Goal: Find specific page/section: Find specific page/section

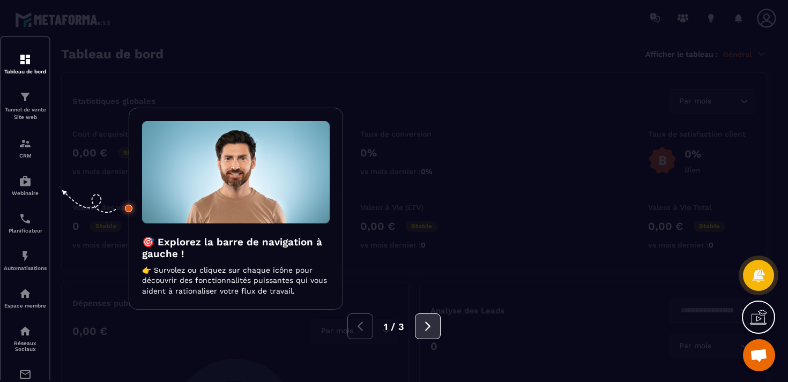
click at [432, 315] on button at bounding box center [428, 327] width 26 height 26
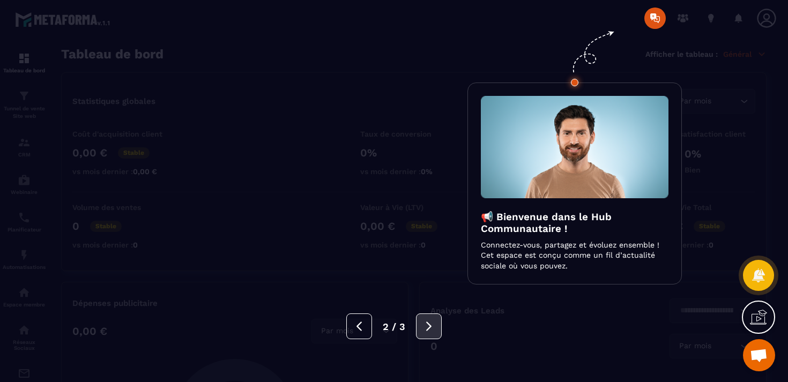
click at [432, 315] on button at bounding box center [429, 327] width 26 height 26
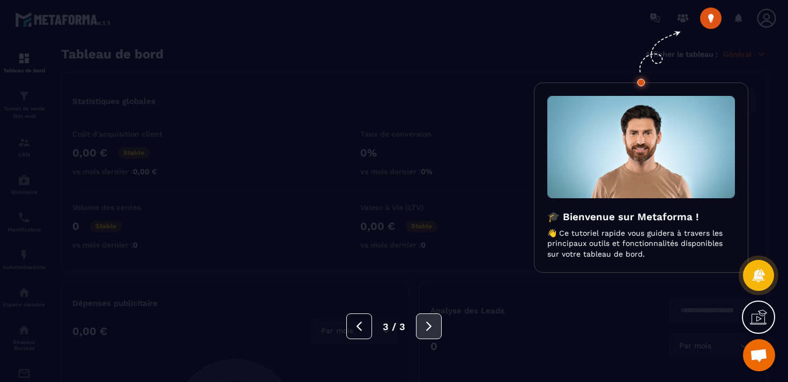
click at [432, 315] on button at bounding box center [429, 327] width 26 height 26
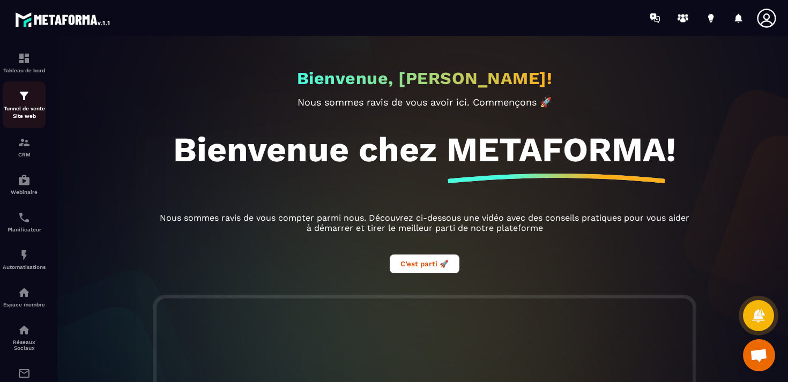
click at [24, 110] on p "Tunnel de vente Site web" at bounding box center [24, 112] width 43 height 15
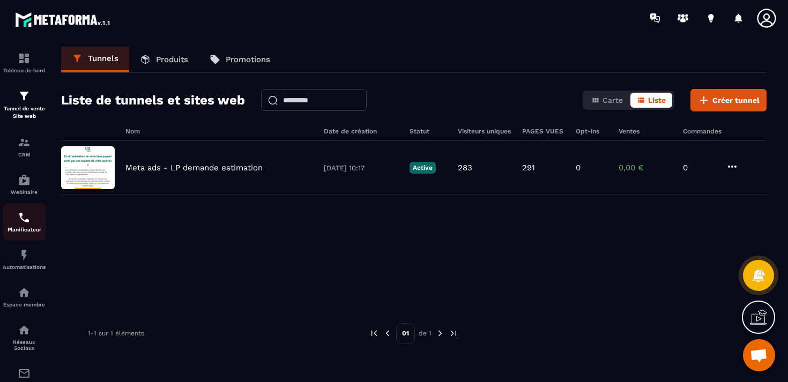
click at [41, 222] on div "Planificateur" at bounding box center [24, 221] width 43 height 21
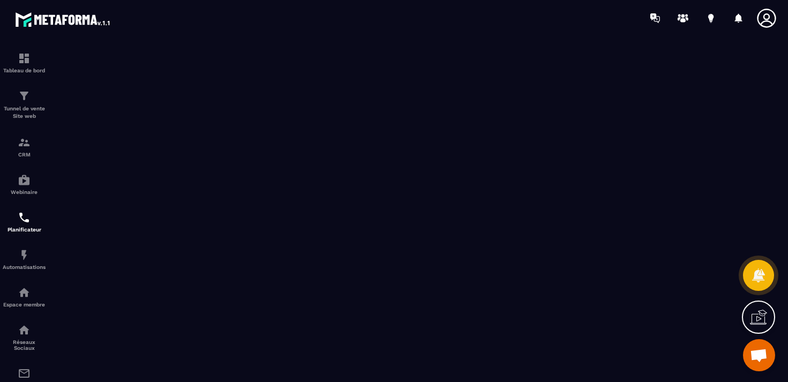
click at [757, 21] on icon at bounding box center [766, 18] width 21 height 21
